Goal: Information Seeking & Learning: Learn about a topic

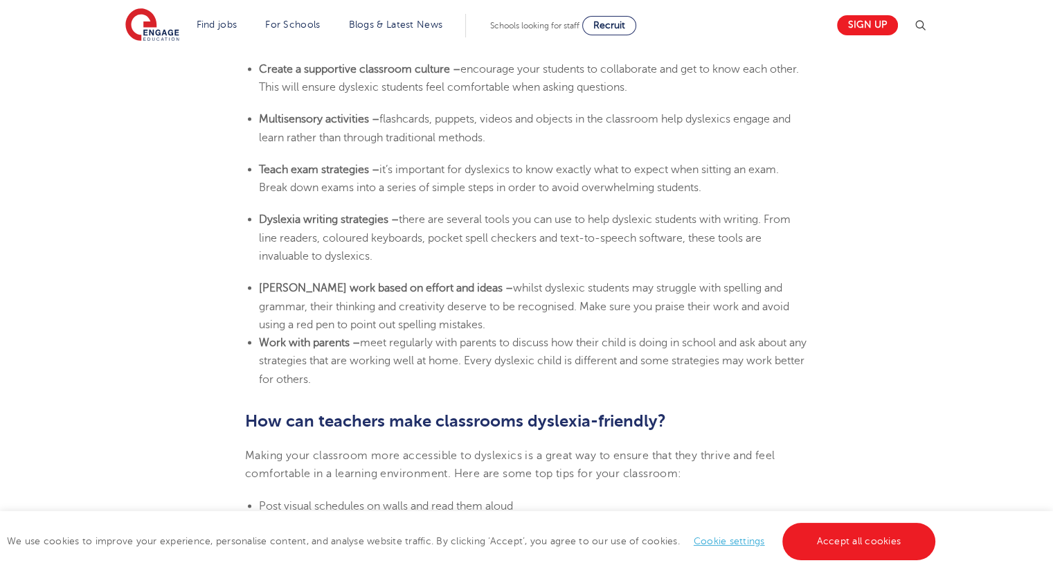
scroll to position [2675, 0]
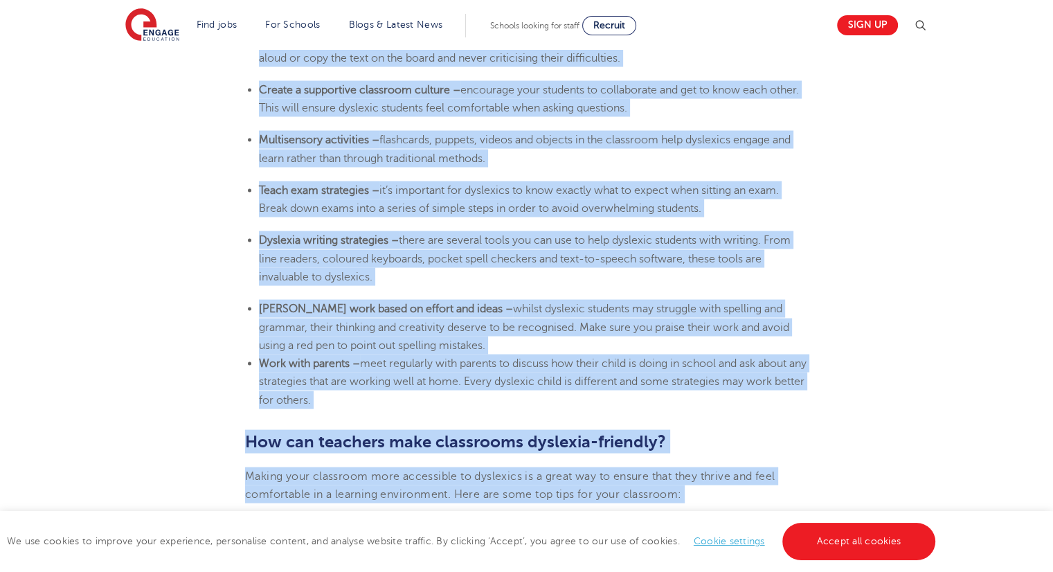
scroll to position [2720, 0]
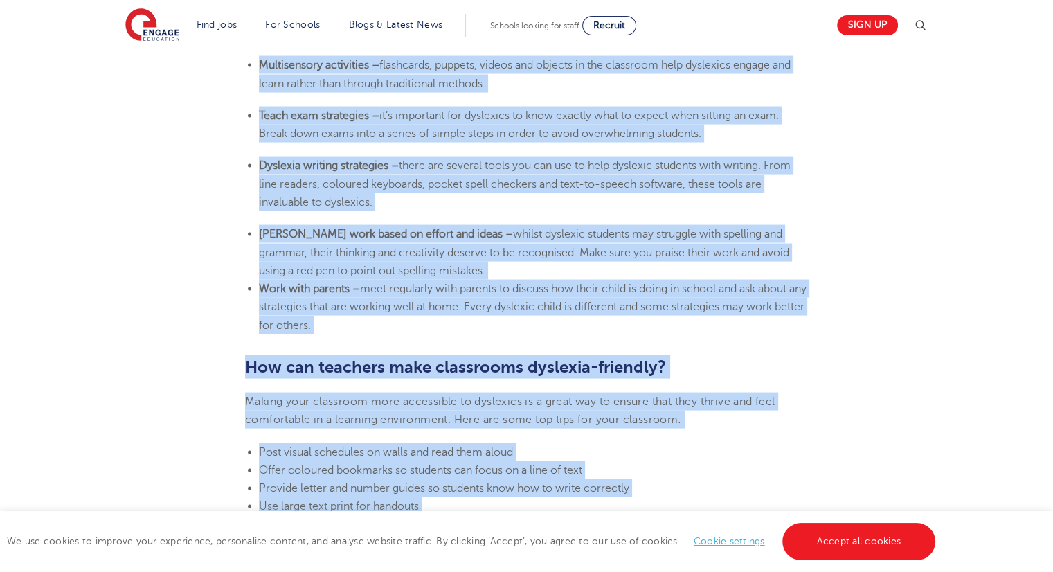
drag, startPoint x: 246, startPoint y: 137, endPoint x: 1026, endPoint y: 321, distance: 801.3
copy section "Dyslexic students can still thrive in a classroom environment with the right su…"
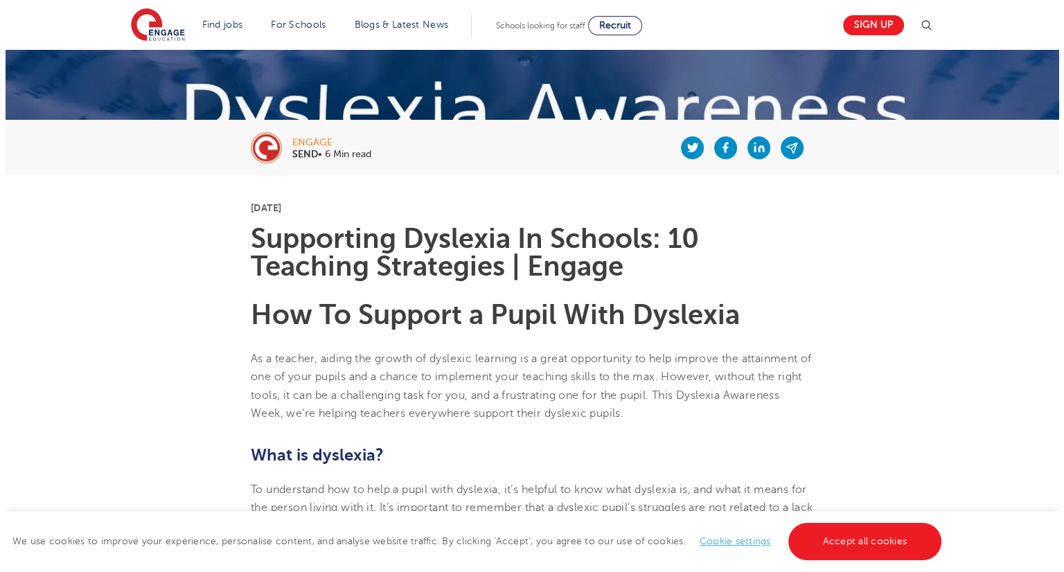
scroll to position [205, 0]
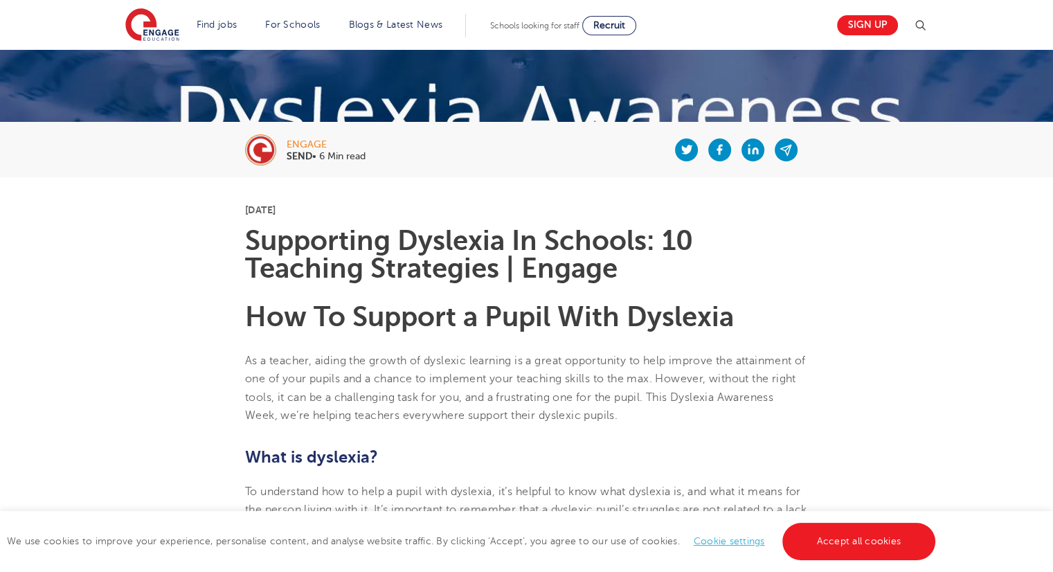
drag, startPoint x: 246, startPoint y: 237, endPoint x: 740, endPoint y: 310, distance: 499.1
copy section "Supporting Dyslexia In Schools: 10 Teaching Strategies | Engage How To Support …"
click at [929, 23] on img at bounding box center [920, 25] width 17 height 17
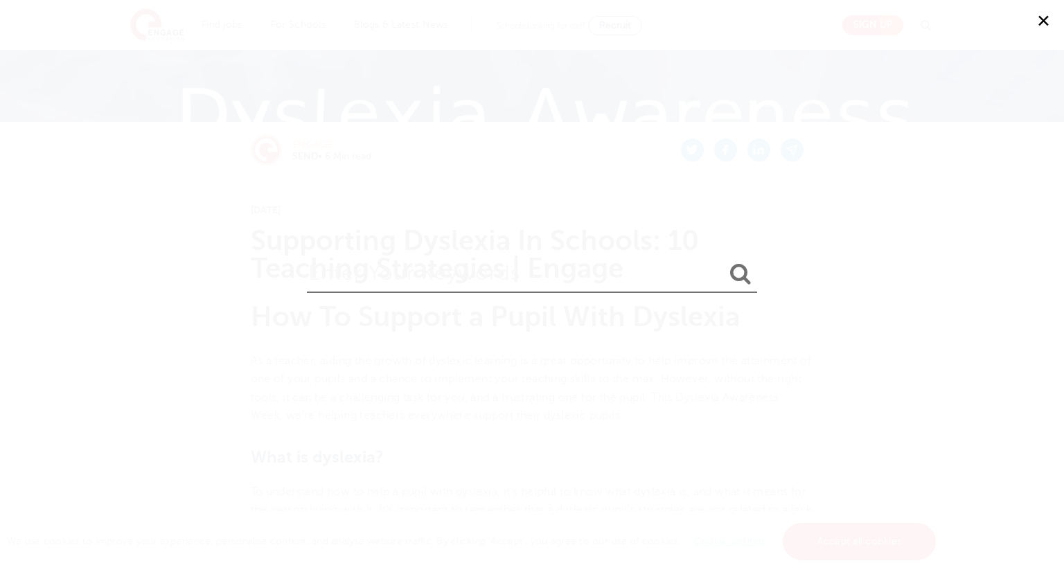
click at [620, 286] on input "search" at bounding box center [532, 270] width 450 height 45
paste input "Supporting Dyslexia In Schools: 10 Teaching Strategies | Engage How To Support …"
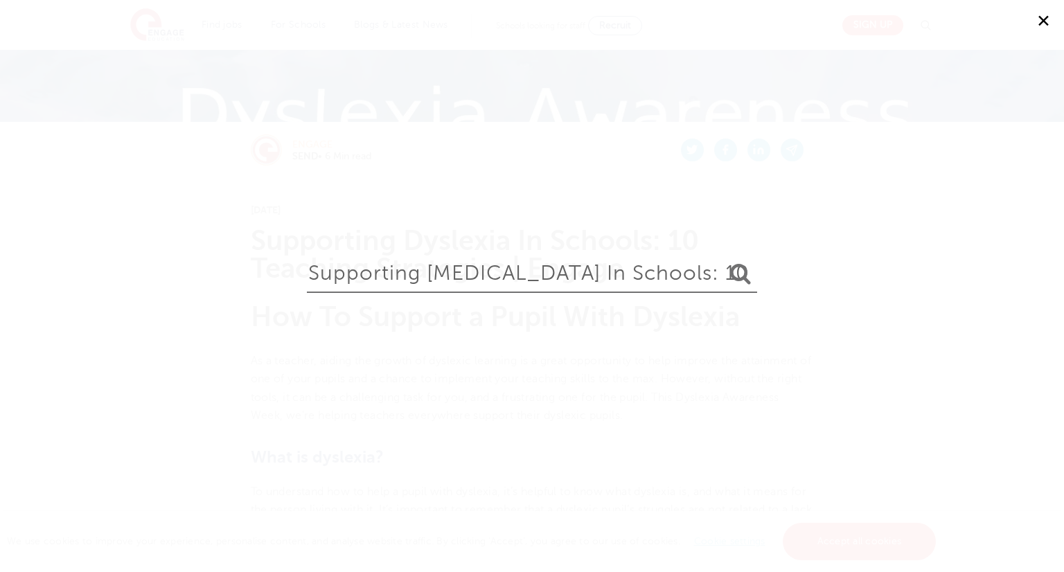
scroll to position [0, 596]
type input "Supporting Dyslexia In Schools: 10 Teaching Strategies | Engage How To Support …"
click at [740, 271] on icon "submit" at bounding box center [740, 273] width 21 height 22
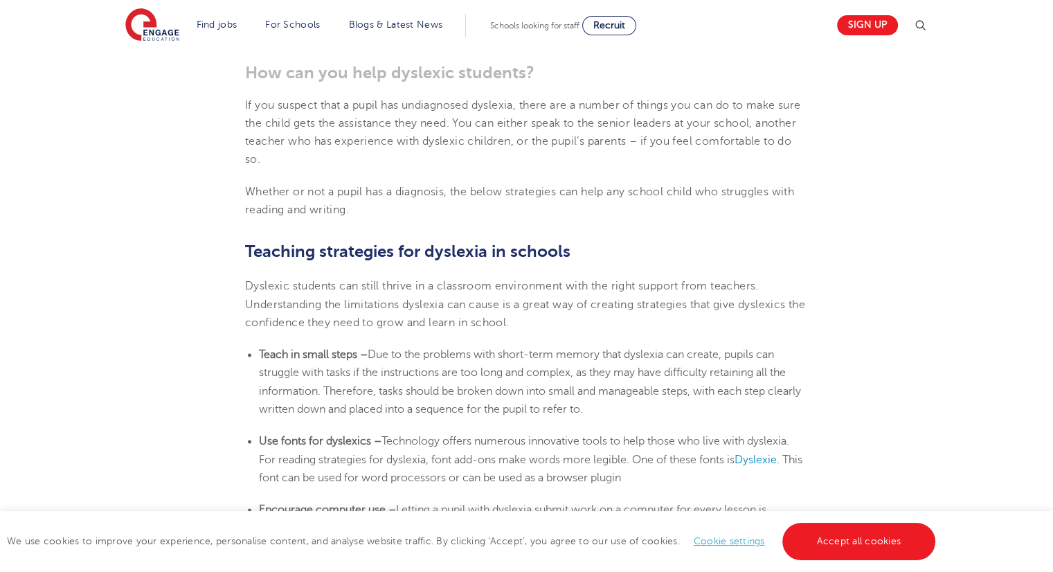
scroll to position [2088, 0]
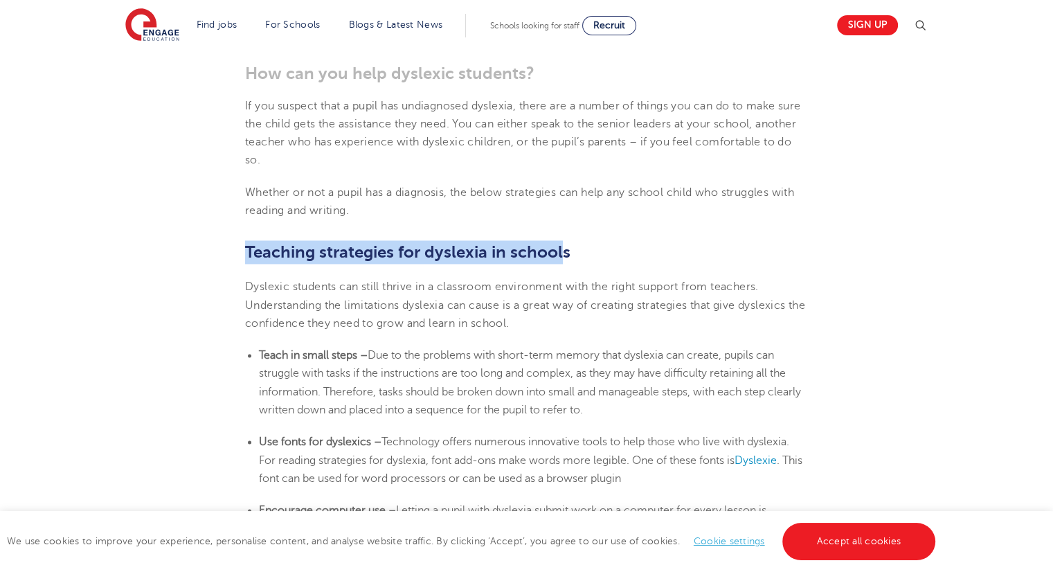
drag, startPoint x: 247, startPoint y: 249, endPoint x: 563, endPoint y: 246, distance: 316.5
click at [563, 246] on b "Teaching strategies for dyslexia in schools" at bounding box center [408, 251] width 326 height 19
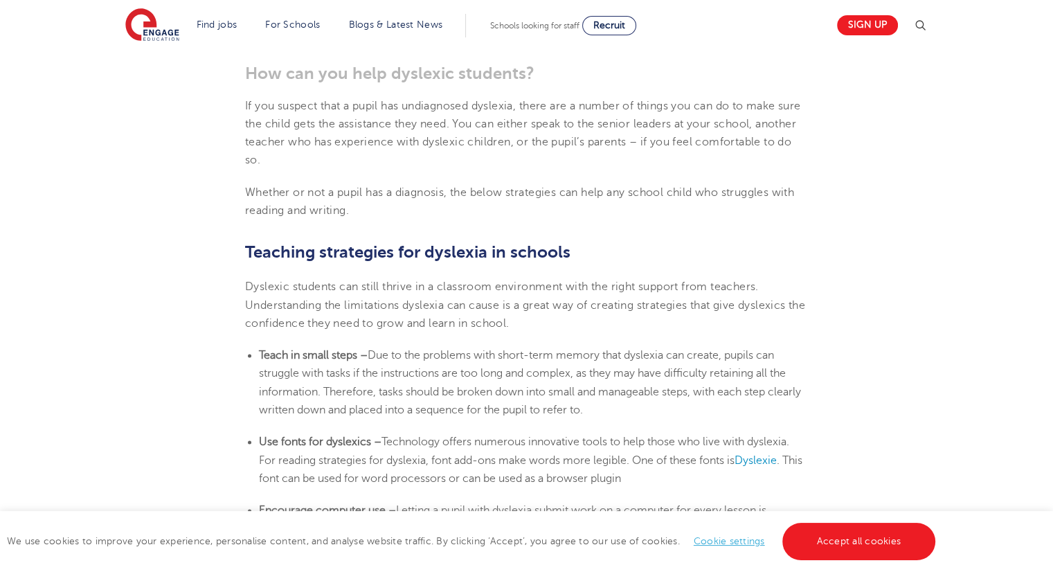
click at [583, 250] on h2 "Teaching strategies for dyslexia in schools" at bounding box center [526, 252] width 563 height 24
drag, startPoint x: 247, startPoint y: 246, endPoint x: 607, endPoint y: 256, distance: 361.0
click at [607, 256] on h2 "Teaching strategies for dyslexia in schools" at bounding box center [526, 252] width 563 height 24
copy b "Teaching strategies for dyslexia in schools"
click at [650, 252] on h2 "Teaching strategies for dyslexia in schools" at bounding box center [526, 252] width 563 height 24
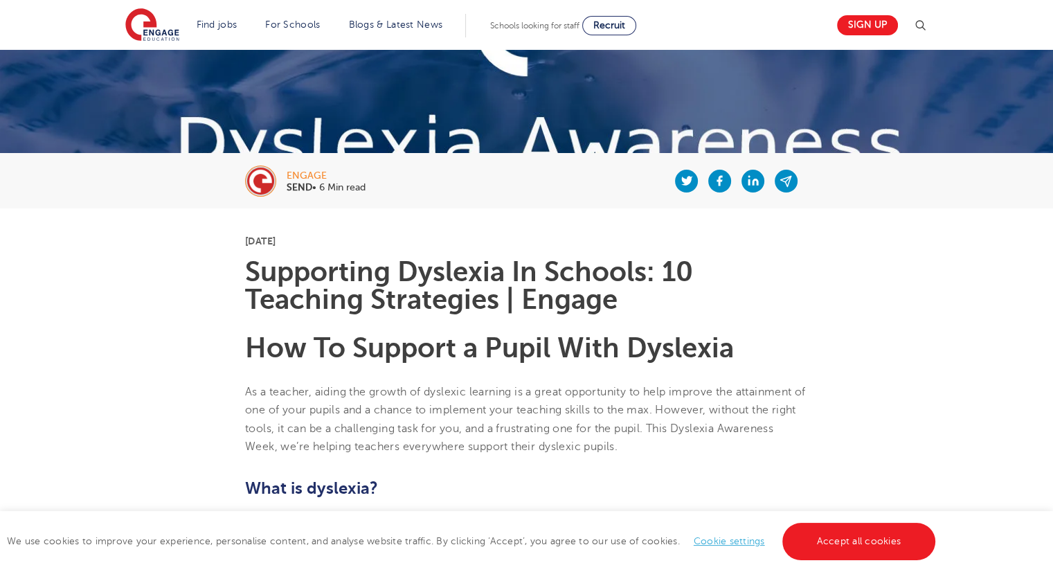
scroll to position [175, 0]
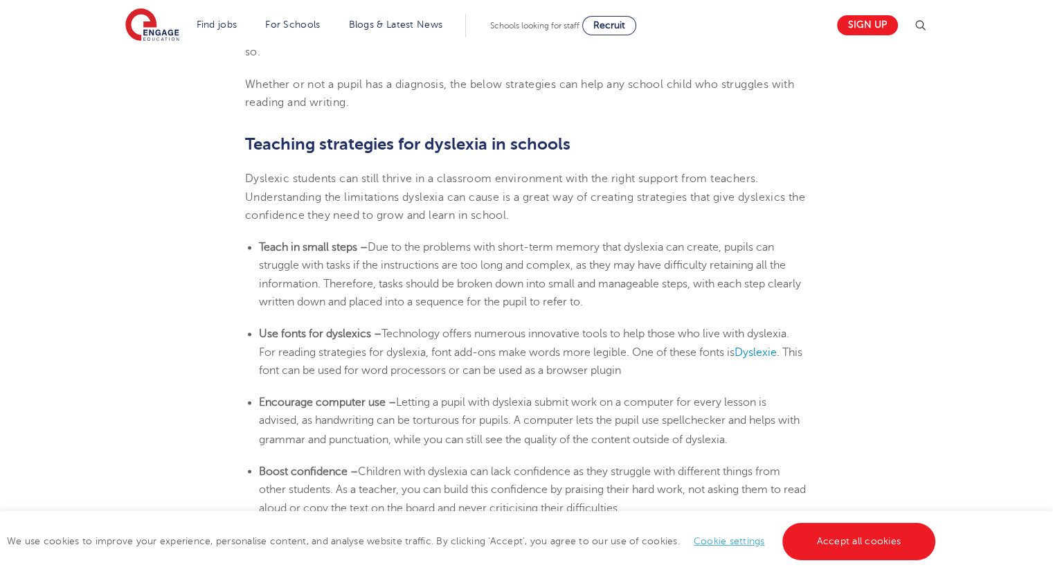
scroll to position [2189, 0]
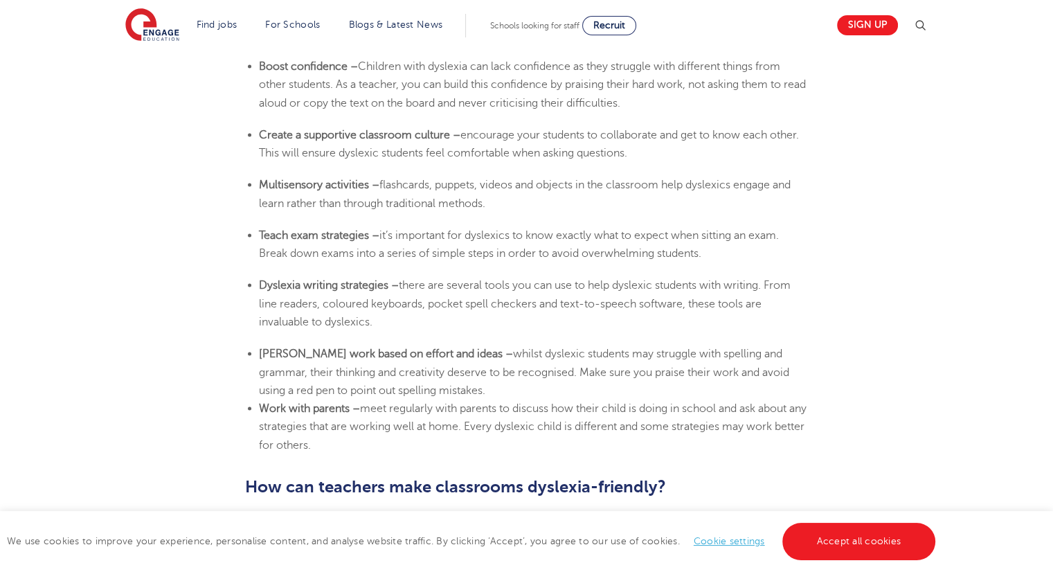
scroll to position [2601, 0]
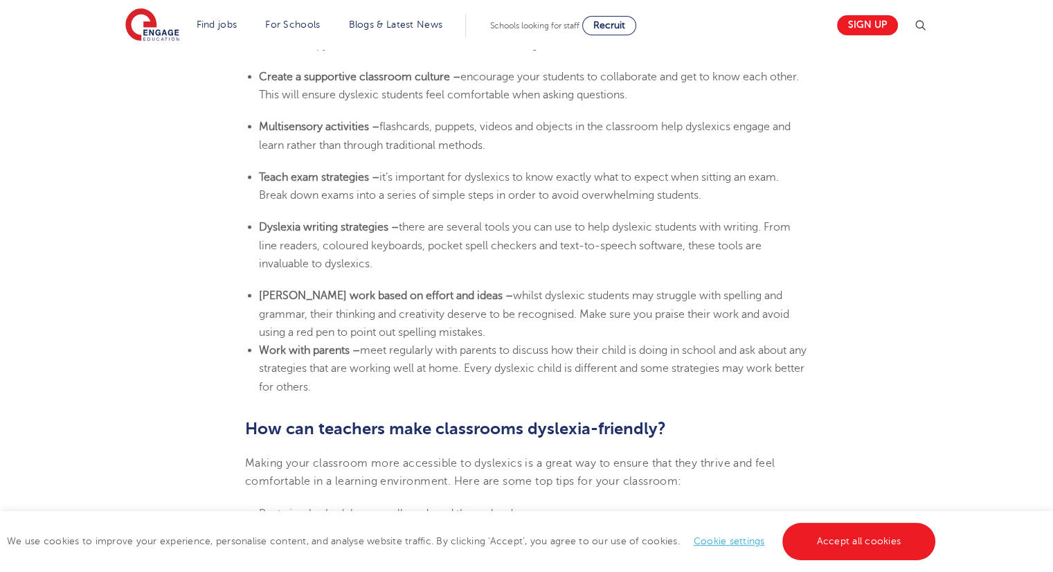
scroll to position [2675, 0]
